Goal: Task Accomplishment & Management: Use online tool/utility

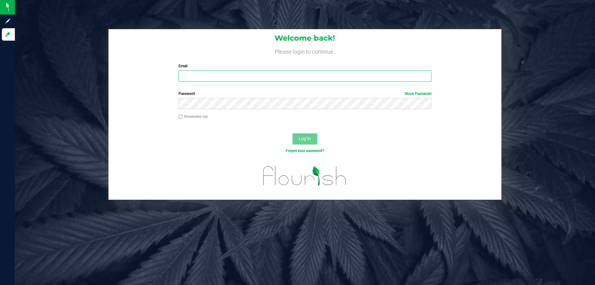
click at [264, 79] on input "Email" at bounding box center [304, 75] width 252 height 11
type input "[EMAIL_ADDRESS][DOMAIN_NAME]"
click at [292, 133] on button "Log In" at bounding box center [304, 138] width 25 height 11
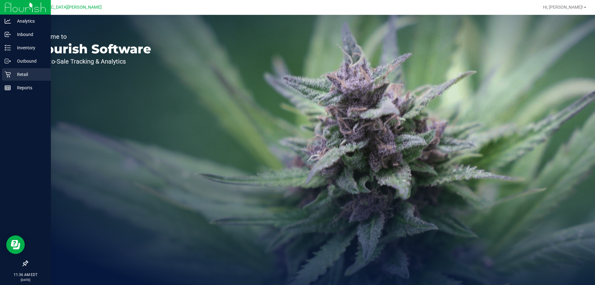
click at [10, 79] on div "Retail" at bounding box center [26, 74] width 49 height 12
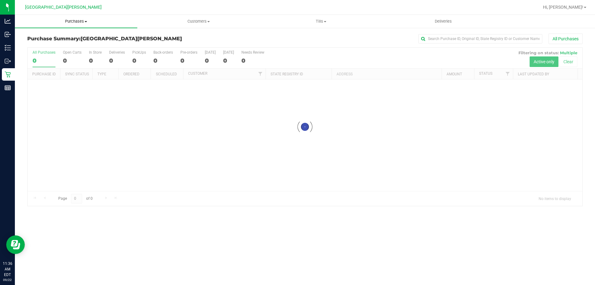
click at [69, 23] on span "Purchases" at bounding box center [76, 22] width 122 height 6
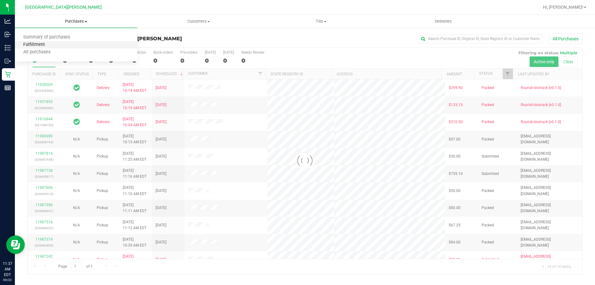
click at [48, 44] on span "Fulfillment" at bounding box center [34, 44] width 38 height 5
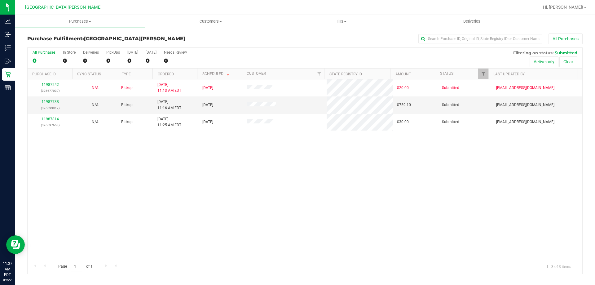
click at [143, 205] on div "11987242 (326677039) N/A Pickup [DATE] 11:13 AM EDT 9/22/2025 $20.00 Submitted …" at bounding box center [305, 168] width 555 height 179
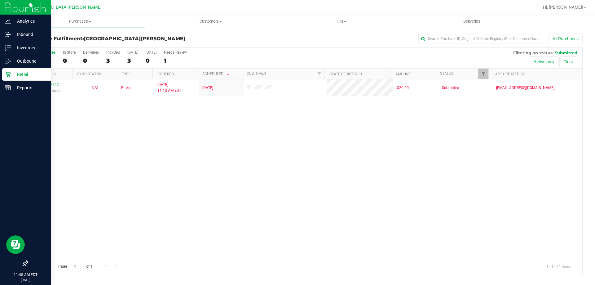
click at [28, 71] on p "Retail" at bounding box center [29, 74] width 37 height 7
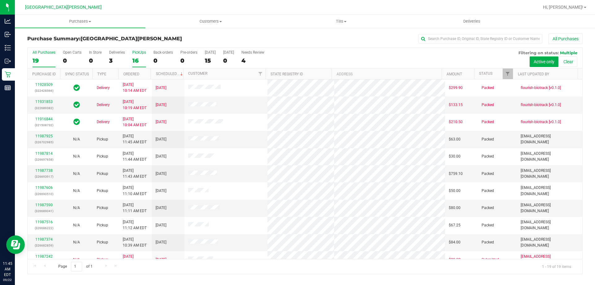
click at [145, 58] on div "16" at bounding box center [139, 60] width 14 height 7
click at [0, 0] on input "PickUps 16" at bounding box center [0, 0] width 0 height 0
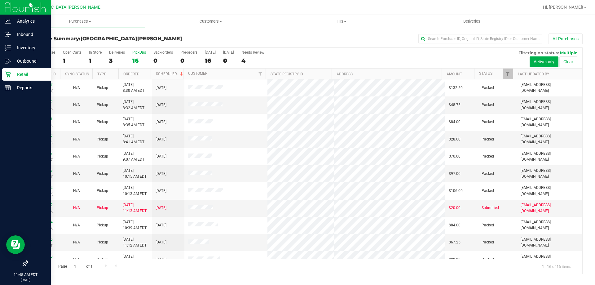
click at [7, 77] on icon at bounding box center [8, 75] width 6 height 6
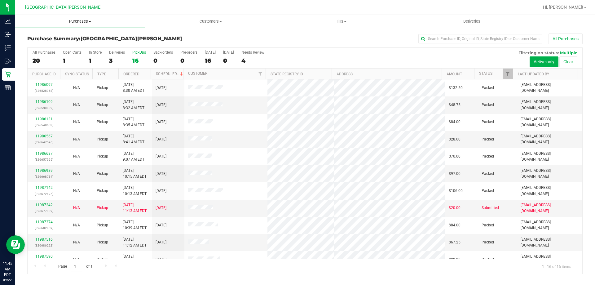
click at [83, 18] on uib-tab-heading "Purchases Summary of purchases Fulfillment All purchases" at bounding box center [80, 21] width 130 height 13
click at [70, 48] on li "Fulfillment" at bounding box center [80, 44] width 130 height 7
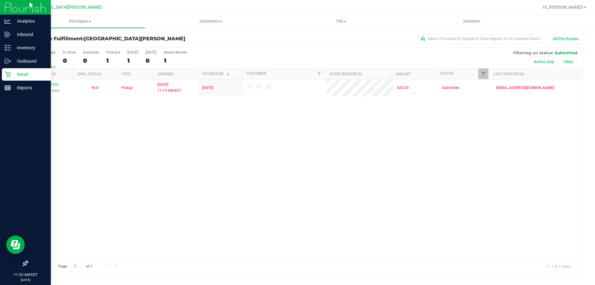
click at [24, 71] on p "Retail" at bounding box center [29, 74] width 37 height 7
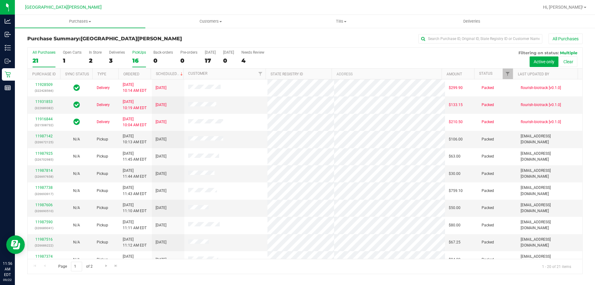
click at [145, 57] on div "16" at bounding box center [139, 60] width 14 height 7
click at [0, 0] on input "PickUps 16" at bounding box center [0, 0] width 0 height 0
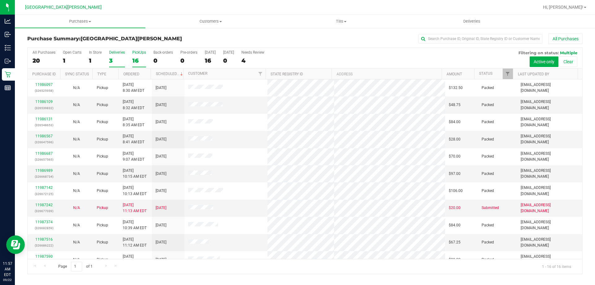
click at [116, 59] on div "3" at bounding box center [117, 60] width 16 height 7
click at [0, 0] on input "Deliveries 3" at bounding box center [0, 0] width 0 height 0
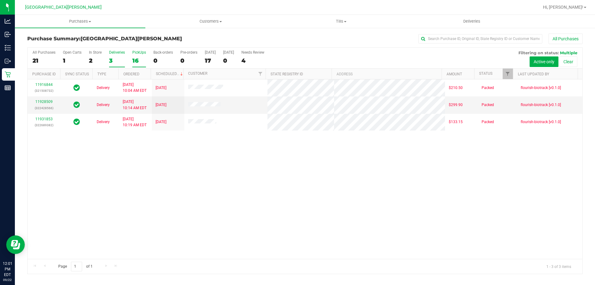
click at [141, 53] on div "PickUps" at bounding box center [139, 52] width 14 height 4
click at [0, 0] on input "PickUps 16" at bounding box center [0, 0] width 0 height 0
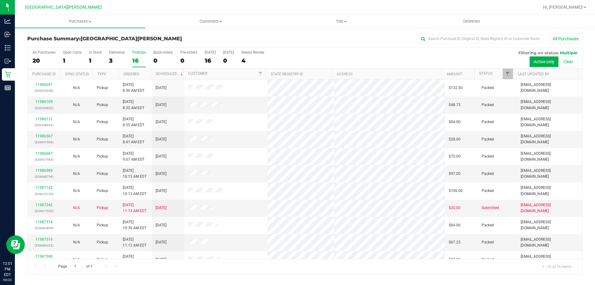
click at [138, 57] on div "16" at bounding box center [139, 60] width 14 height 7
click at [0, 0] on input "PickUps 16" at bounding box center [0, 0] width 0 height 0
click at [141, 59] on div "16" at bounding box center [139, 60] width 14 height 7
click at [0, 0] on input "PickUps 16" at bounding box center [0, 0] width 0 height 0
click at [141, 59] on div "16" at bounding box center [139, 60] width 14 height 7
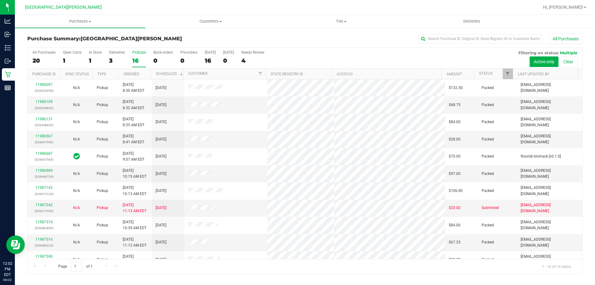
click at [0, 0] on input "PickUps 16" at bounding box center [0, 0] width 0 height 0
click at [136, 57] on div "16" at bounding box center [139, 60] width 14 height 7
click at [0, 0] on input "PickUps 16" at bounding box center [0, 0] width 0 height 0
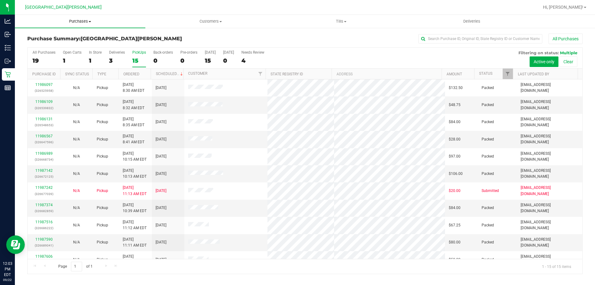
click at [85, 21] on span "Purchases" at bounding box center [80, 22] width 130 height 6
click at [39, 45] on span "Fulfillment" at bounding box center [34, 44] width 38 height 5
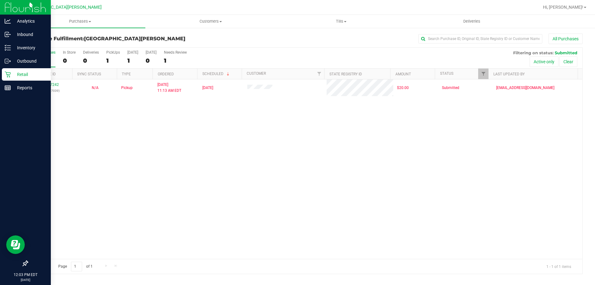
click at [5, 73] on icon at bounding box center [8, 74] width 6 height 6
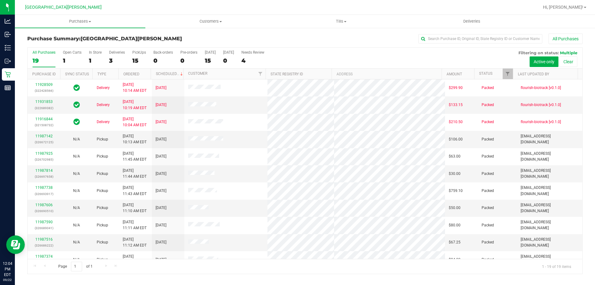
click at [129, 5] on div at bounding box center [325, 7] width 428 height 12
click at [141, 58] on div "15" at bounding box center [139, 60] width 14 height 7
click at [0, 0] on input "PickUps 15" at bounding box center [0, 0] width 0 height 0
